Goal: Information Seeking & Learning: Learn about a topic

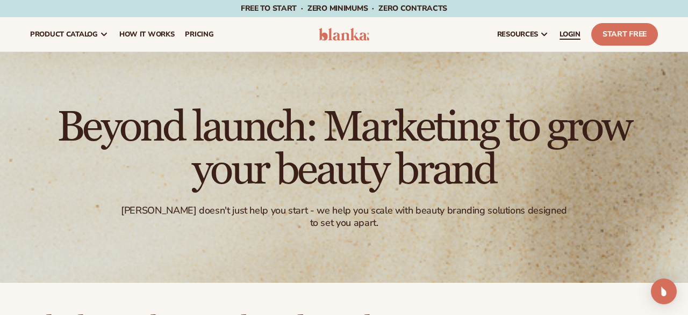
click at [572, 35] on span "LOGIN" at bounding box center [569, 34] width 21 height 9
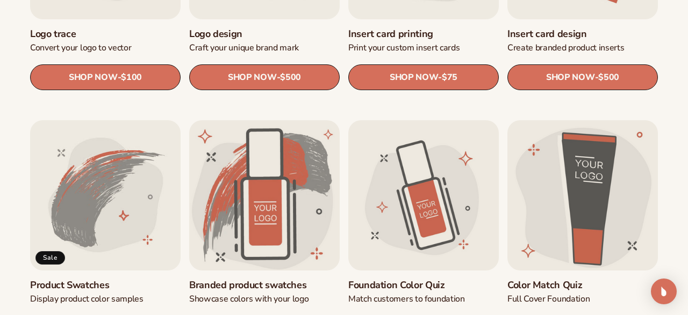
scroll to position [559, 0]
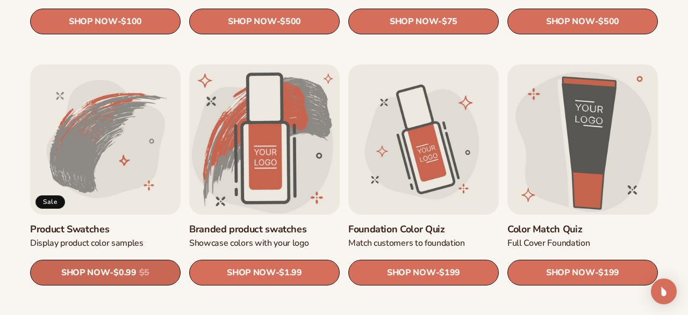
click at [132, 274] on span "$0.99" at bounding box center [124, 273] width 23 height 10
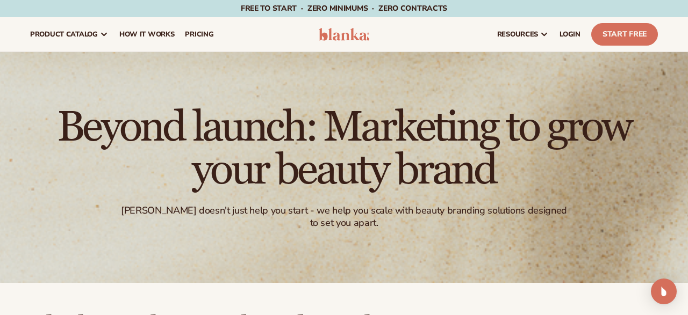
scroll to position [559, 0]
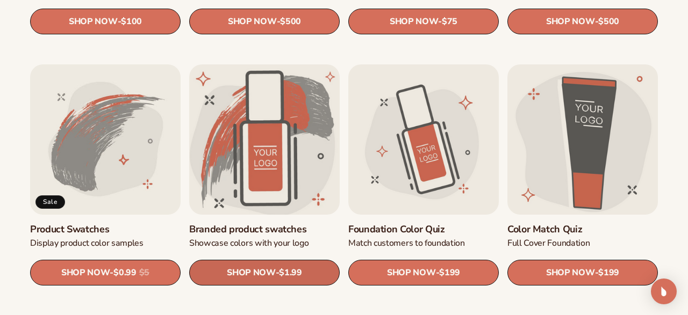
click at [271, 272] on span "SHOP NOW" at bounding box center [251, 273] width 48 height 10
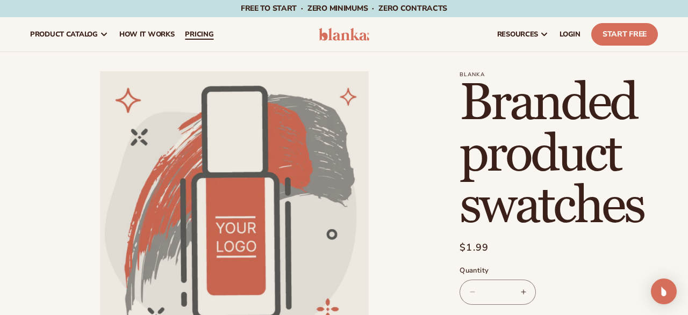
click at [203, 37] on span "pricing" at bounding box center [199, 34] width 28 height 9
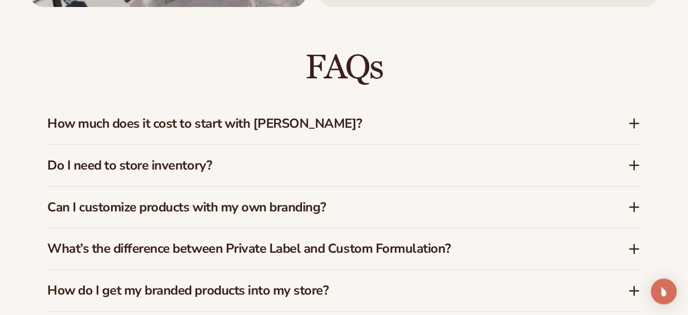
scroll to position [1508, 0]
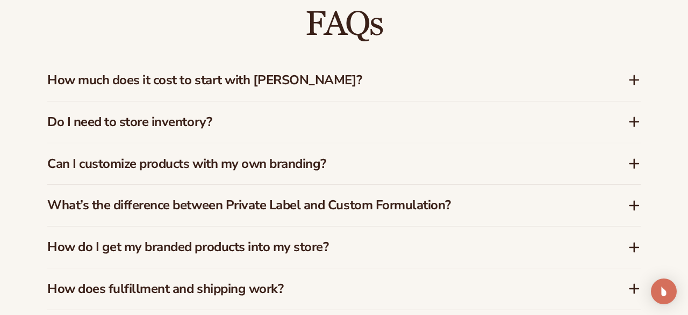
click at [634, 82] on icon at bounding box center [634, 80] width 0 height 9
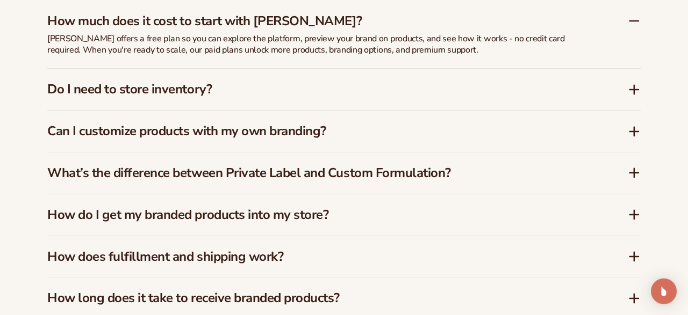
scroll to position [1620, 0]
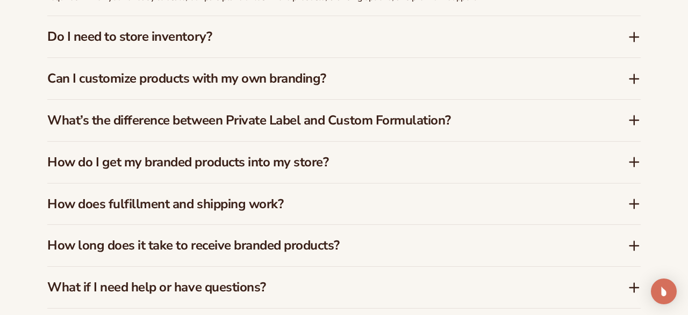
click at [631, 38] on icon at bounding box center [633, 37] width 13 height 13
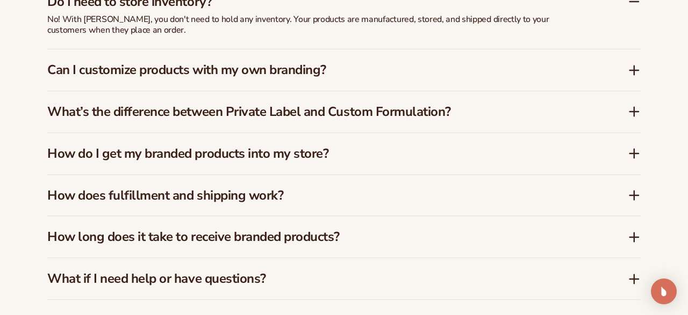
click at [634, 67] on icon at bounding box center [634, 70] width 0 height 9
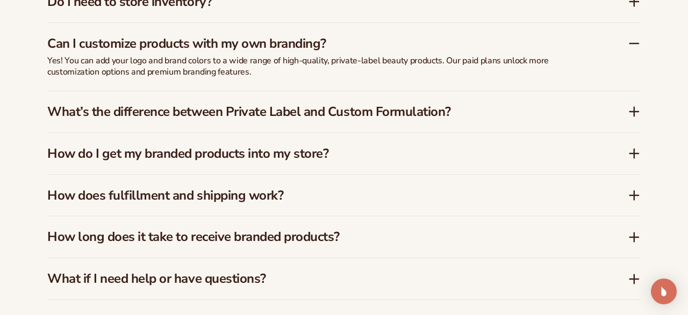
click at [632, 106] on icon at bounding box center [633, 111] width 13 height 13
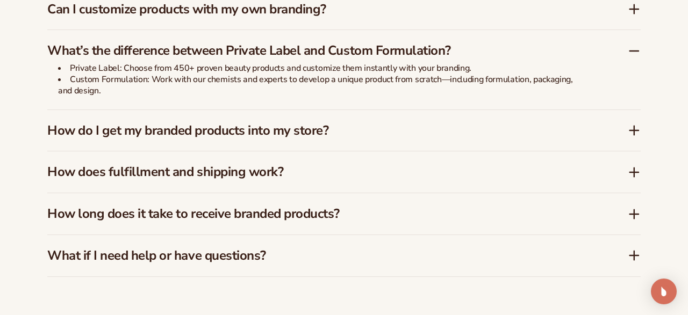
scroll to position [1685, 0]
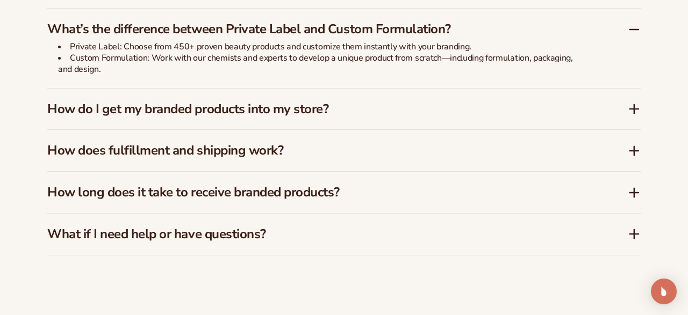
click at [634, 109] on icon at bounding box center [634, 109] width 0 height 9
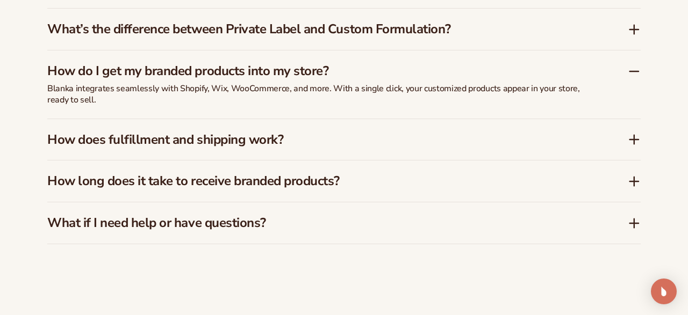
click at [633, 140] on icon at bounding box center [634, 140] width 9 height 0
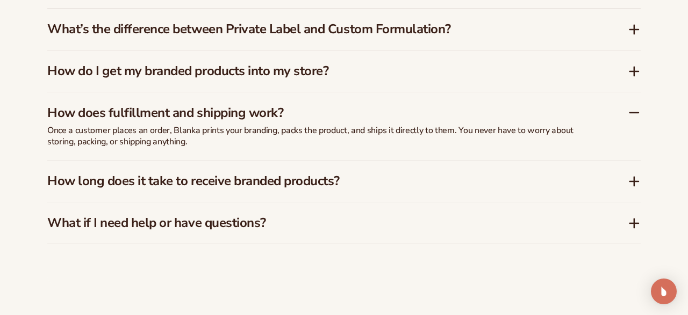
scroll to position [1740, 0]
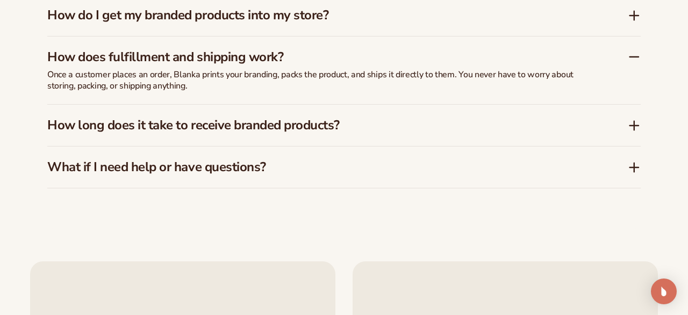
click at [634, 126] on icon at bounding box center [634, 126] width 9 height 0
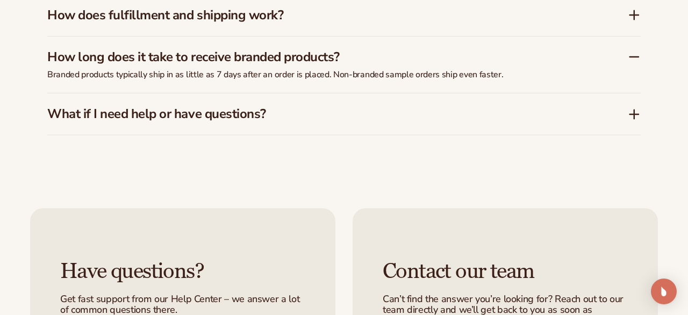
scroll to position [1796, 0]
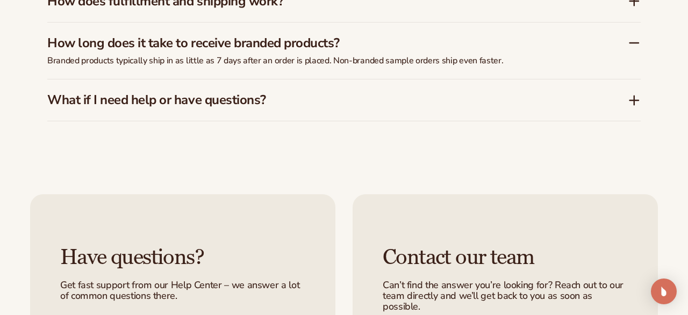
click at [631, 100] on icon at bounding box center [634, 100] width 9 height 0
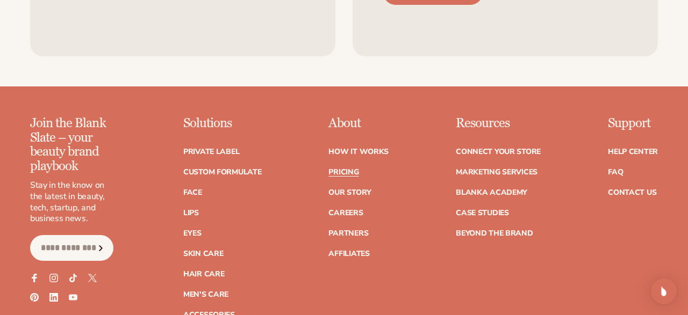
scroll to position [2187, 0]
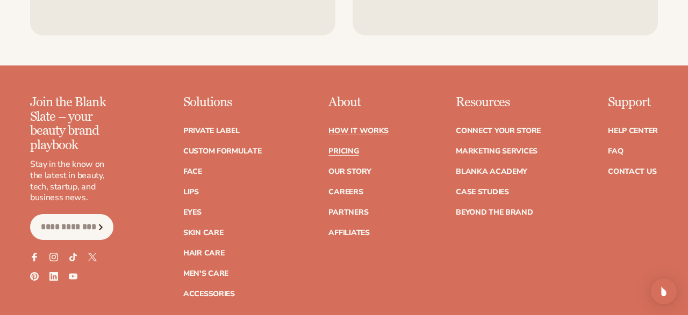
click at [350, 130] on link "How It Works" at bounding box center [358, 131] width 60 height 8
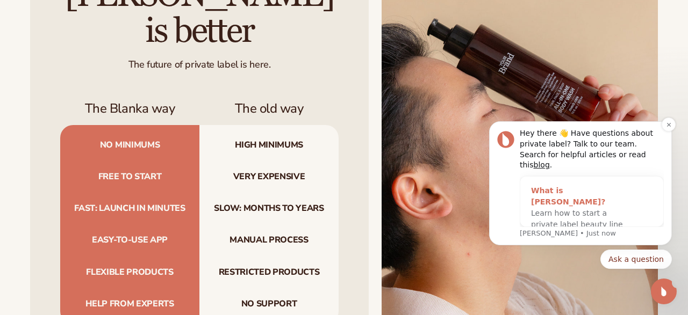
click at [544, 209] on span "Learn how to start a private label beauty line with Blanka" at bounding box center [577, 224] width 92 height 31
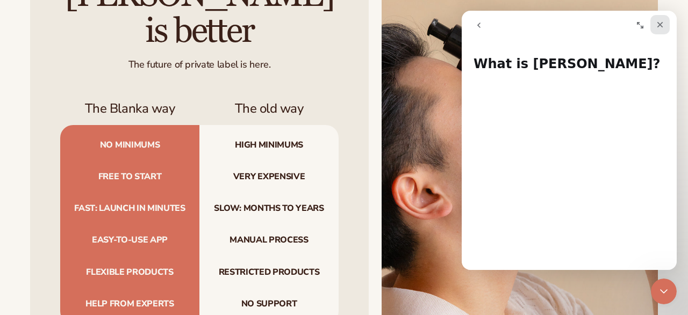
click at [660, 27] on icon "Close" at bounding box center [659, 24] width 9 height 9
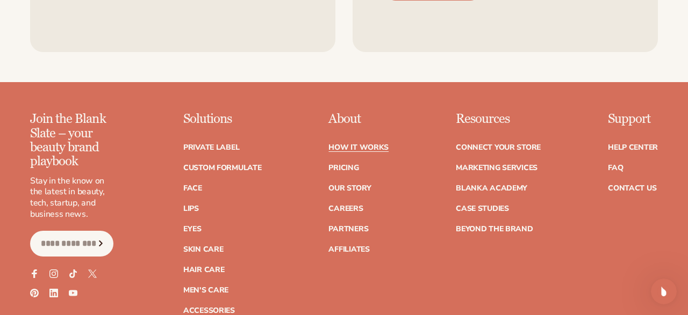
scroll to position [2346, 0]
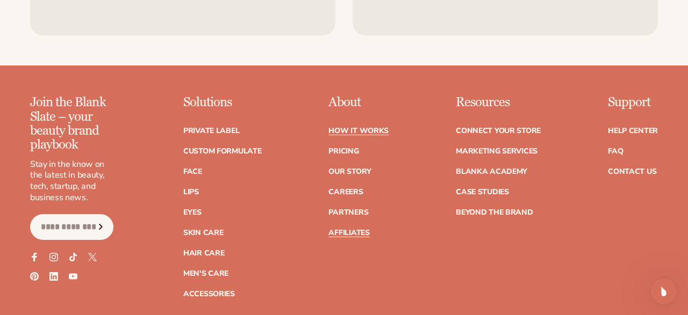
click at [349, 229] on link "Affiliates" at bounding box center [348, 233] width 41 height 8
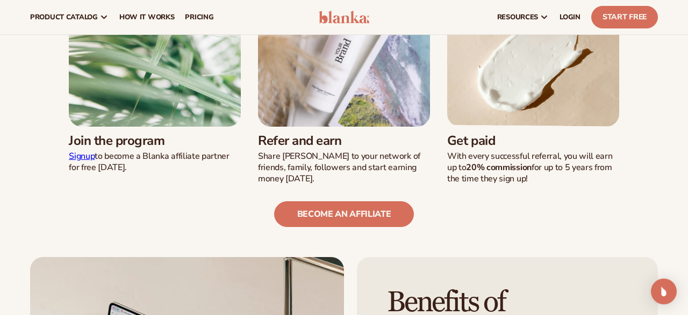
scroll to position [279, 0]
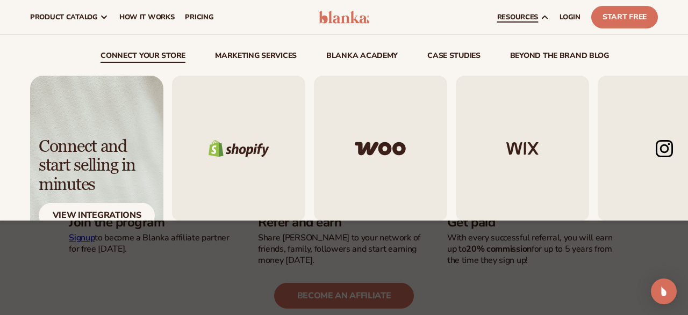
click at [524, 148] on img "3 / 5" at bounding box center [522, 149] width 133 height 146
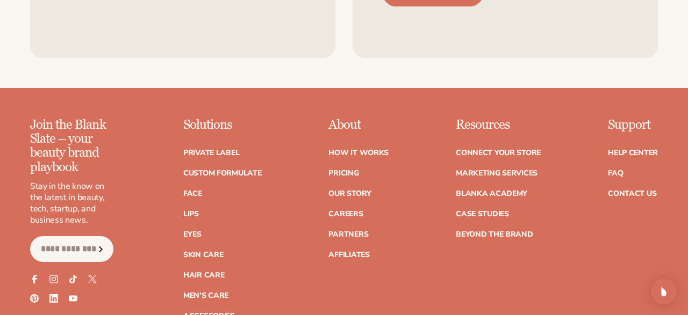
scroll to position [1508, 0]
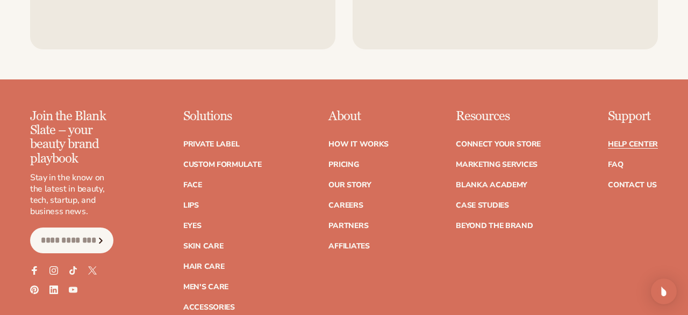
click at [625, 141] on link "Help Center" at bounding box center [633, 145] width 50 height 8
